Goal: Navigation & Orientation: Find specific page/section

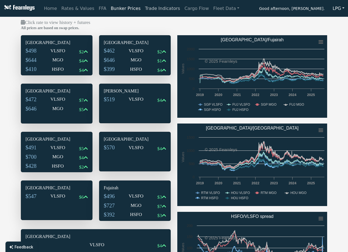
click at [150, 8] on link "Trade Indicators" at bounding box center [163, 8] width 40 height 11
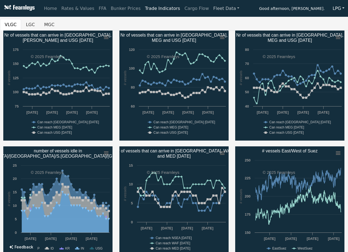
click at [211, 5] on link "Fleet Data" at bounding box center [226, 8] width 30 height 11
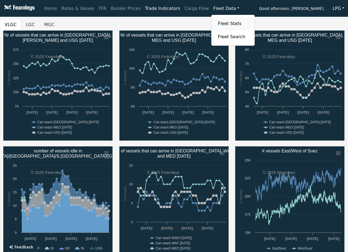
click at [216, 21] on link "Fleet Stats" at bounding box center [233, 23] width 35 height 11
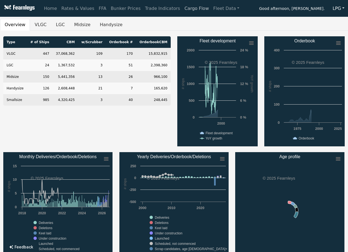
click at [182, 11] on link "Cargo Flow" at bounding box center [196, 8] width 29 height 11
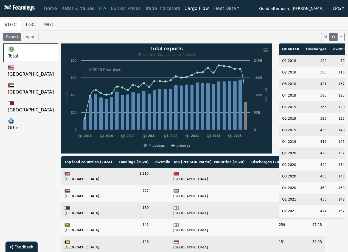
click at [212, 9] on link "Fleet Data" at bounding box center [226, 8] width 30 height 11
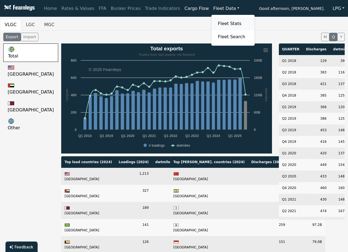
click at [216, 21] on link "Fleet Stats" at bounding box center [233, 23] width 35 height 11
